Goal: Use online tool/utility: Use online tool/utility

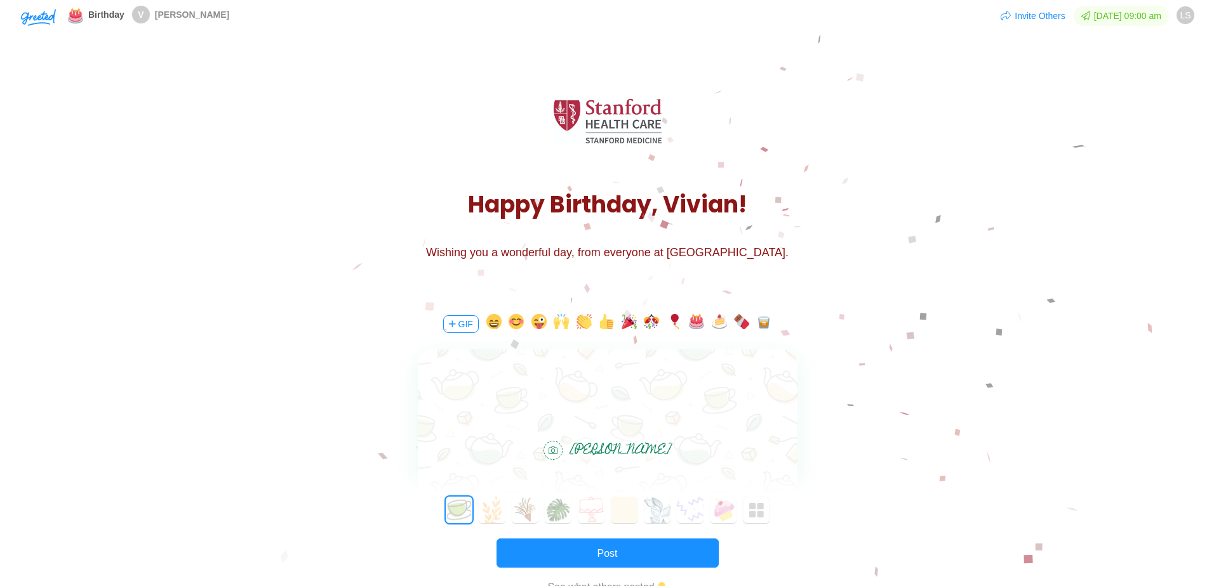
scroll to position [63, 0]
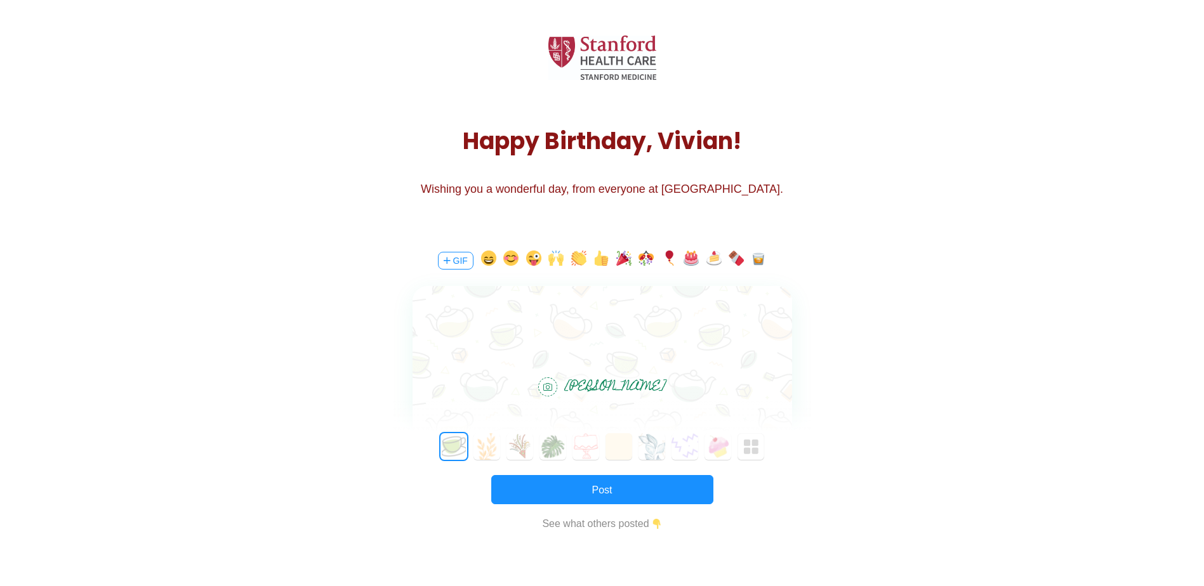
click at [637, 289] on div at bounding box center [603, 323] width 380 height 74
click at [458, 258] on button "GIF" at bounding box center [456, 261] width 36 height 18
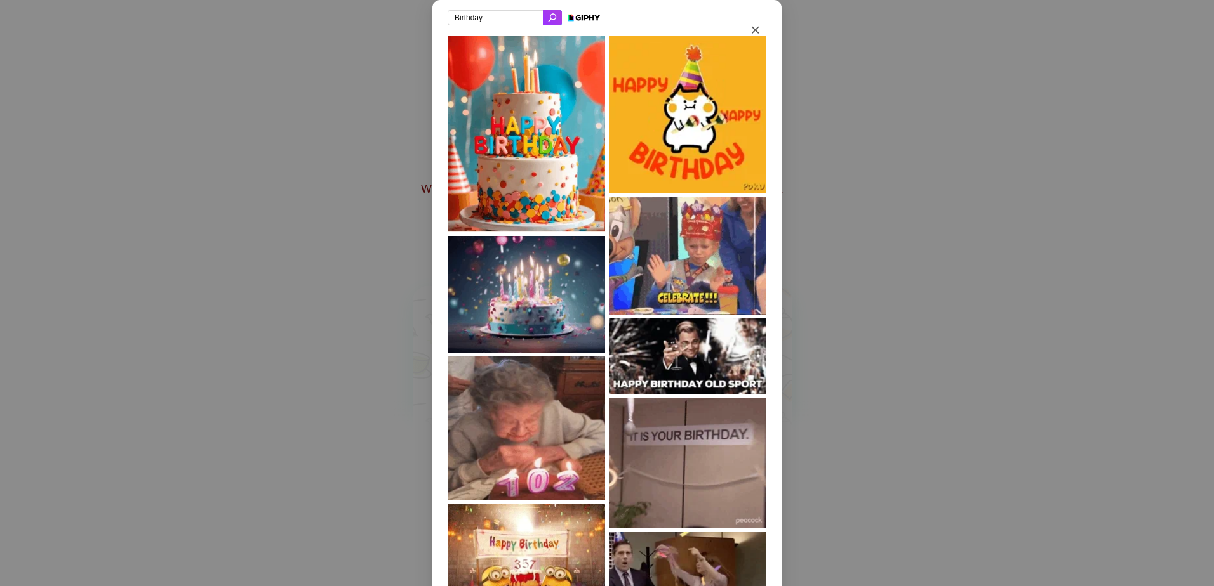
click at [515, 14] on input "Birthday" at bounding box center [494, 17] width 95 height 15
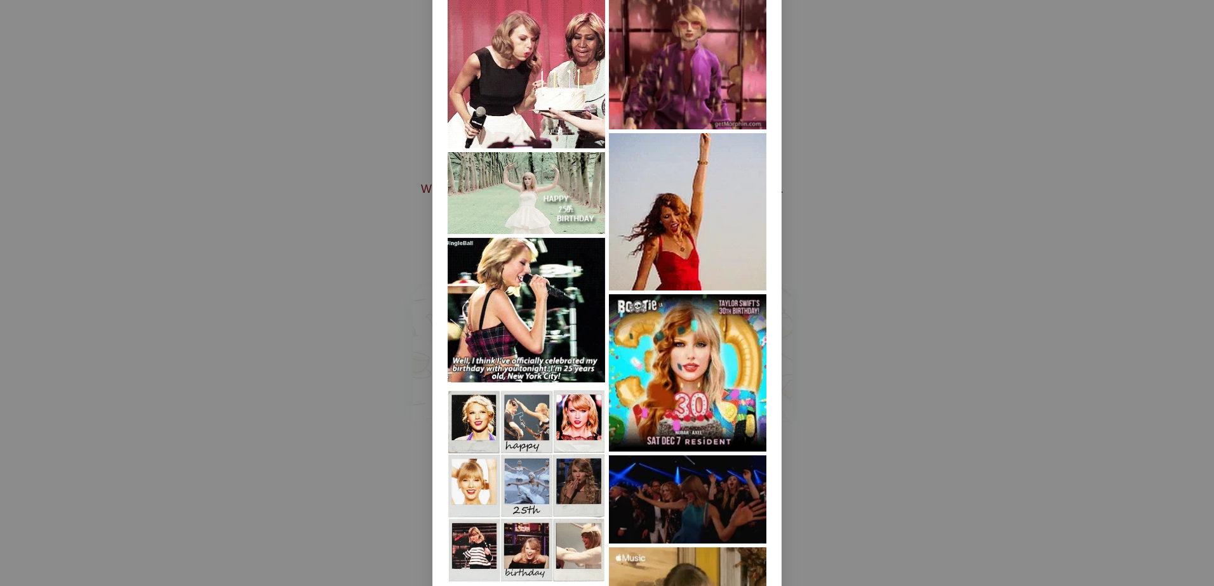
type input "Birthday [PERSON_NAME]"
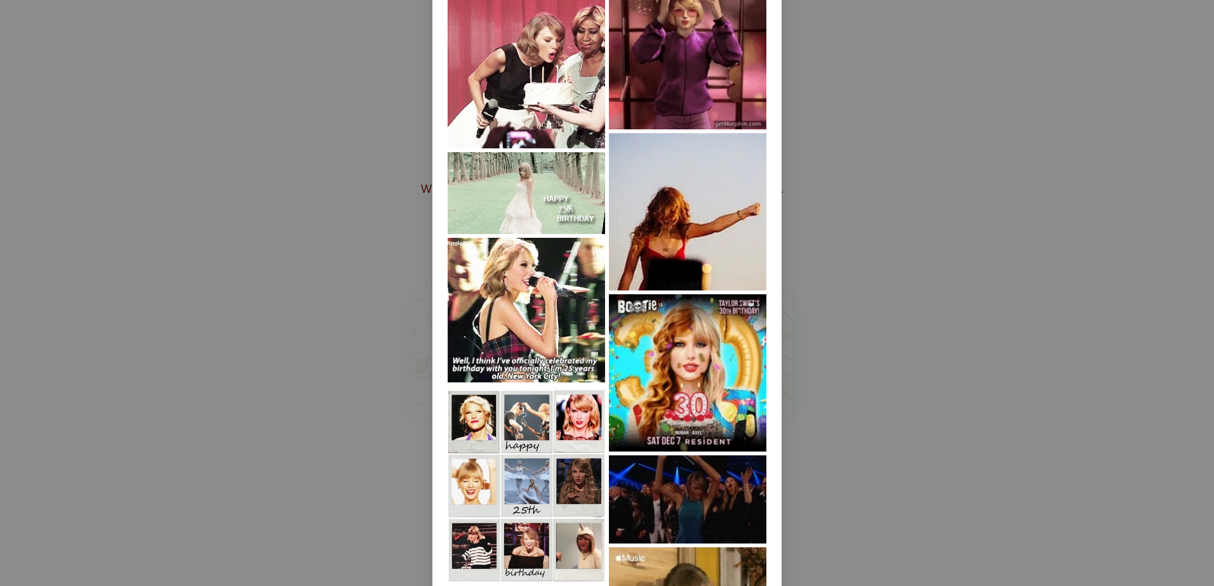
click at [696, 223] on img at bounding box center [687, 211] width 157 height 157
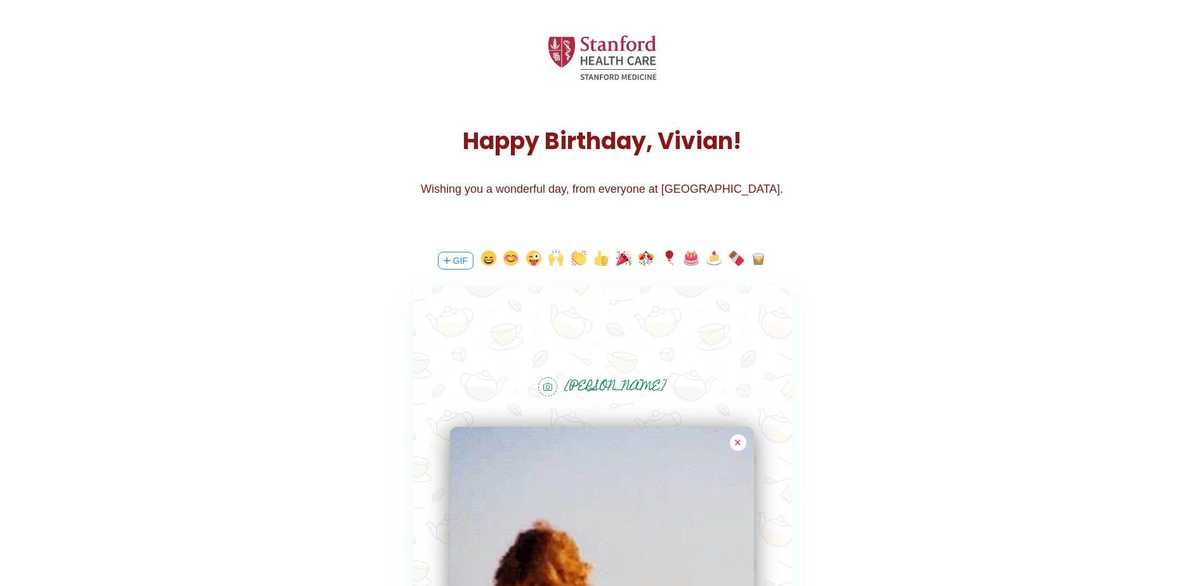
click at [578, 321] on div at bounding box center [603, 323] width 380 height 74
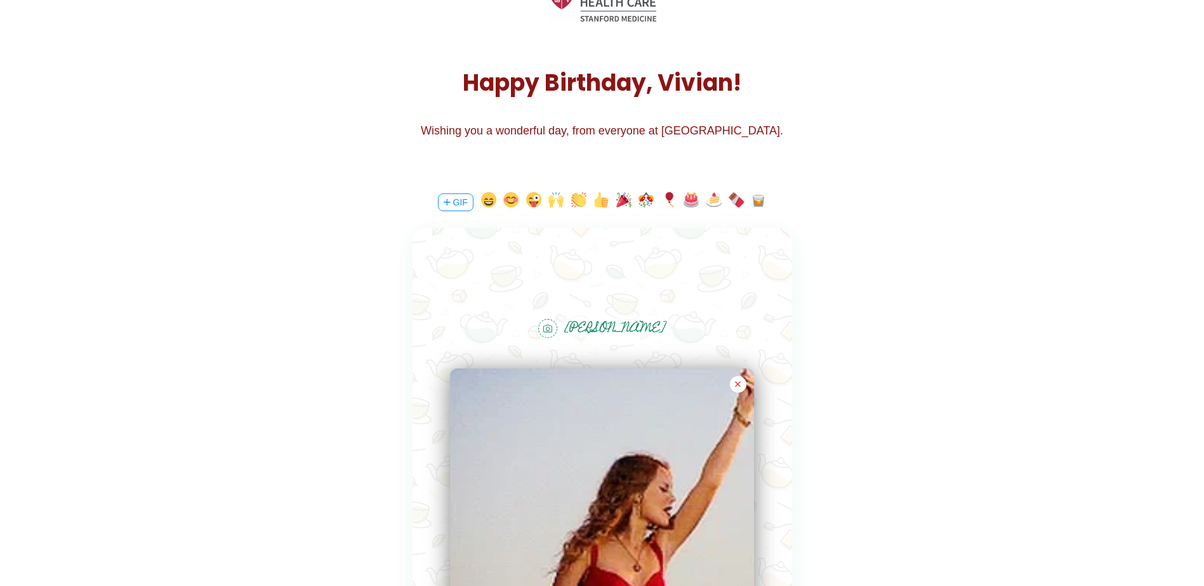
scroll to position [0, 0]
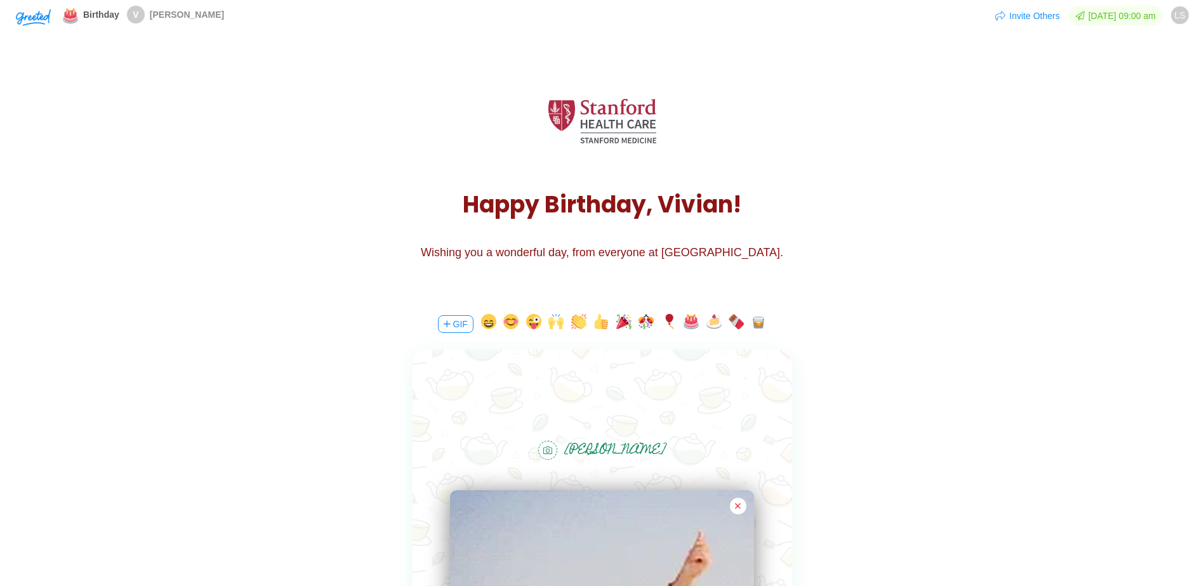
click at [663, 420] on div at bounding box center [603, 387] width 380 height 74
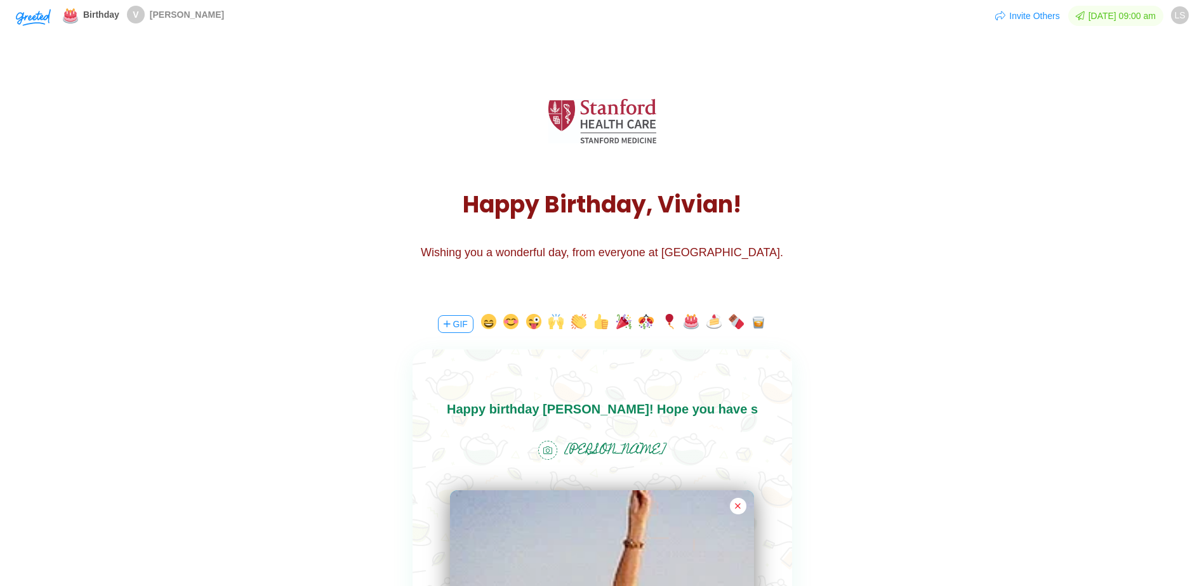
click at [725, 415] on body "Happy birthday [PERSON_NAME]! Hope you have s" at bounding box center [602, 409] width 380 height 20
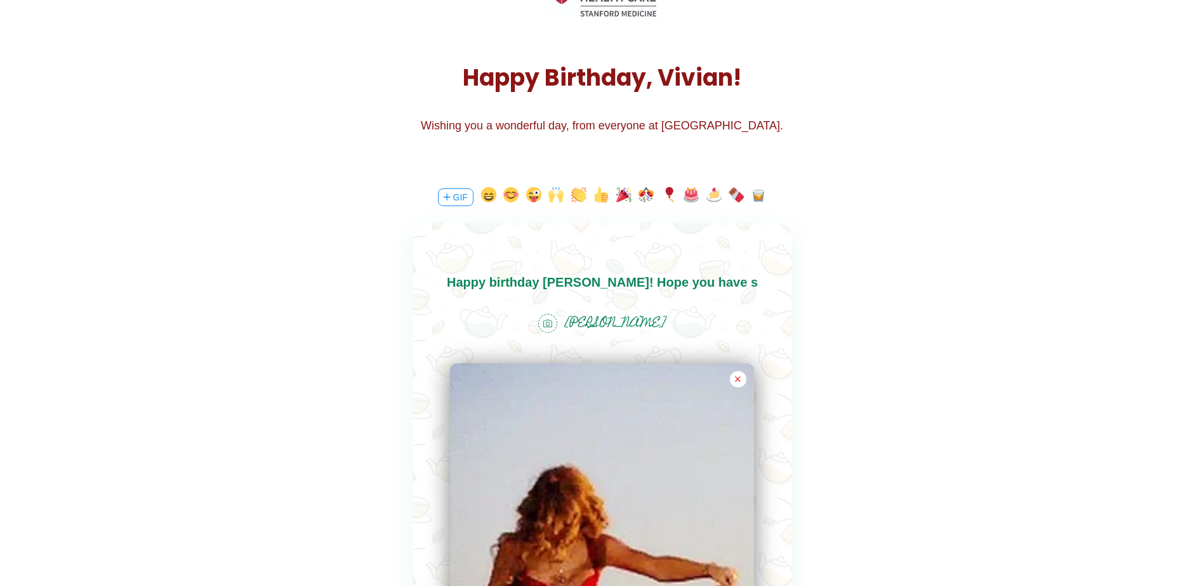
scroll to position [190, 0]
